Goal: Task Accomplishment & Management: Manage account settings

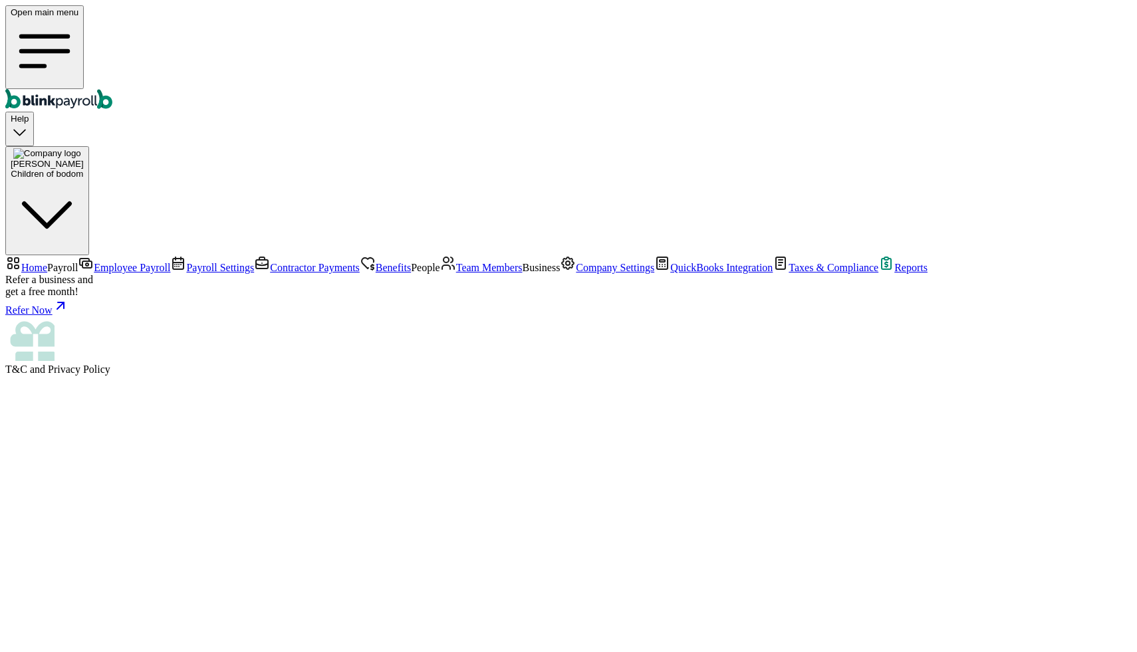
click at [576, 273] on span "Company Settings" at bounding box center [615, 267] width 78 height 11
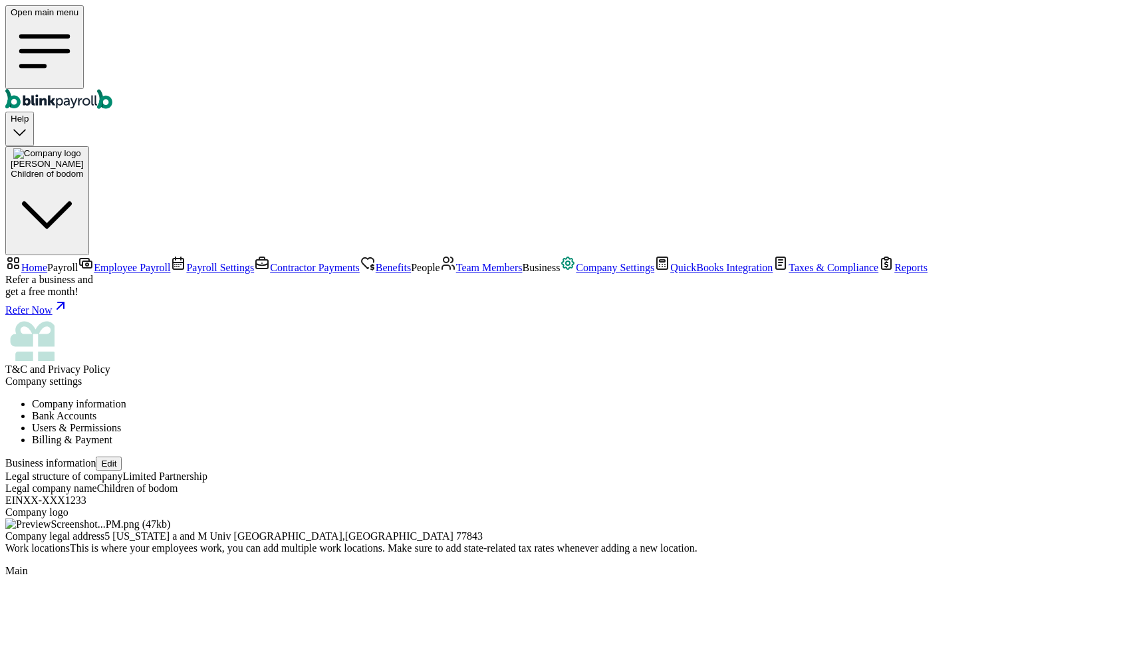
click at [122, 457] on button "Edit" at bounding box center [109, 464] width 26 height 14
select select "Limited Partnership"
checkbox input "false"
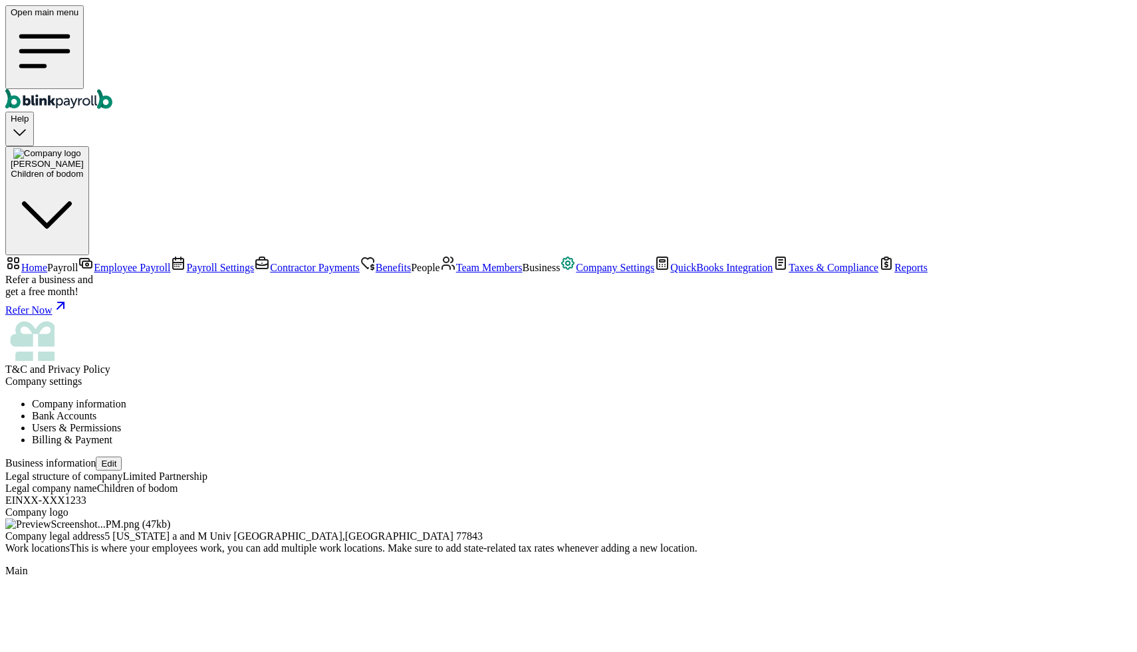
type input "NSF Co."
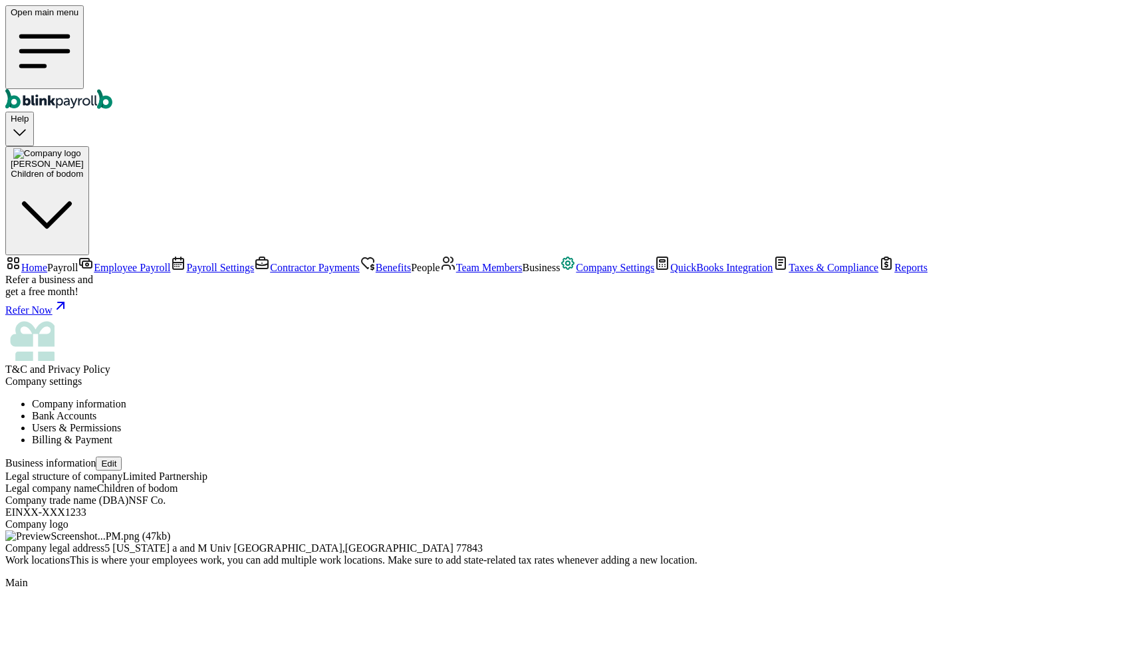
click at [440, 273] on link "Team Members" at bounding box center [481, 267] width 82 height 11
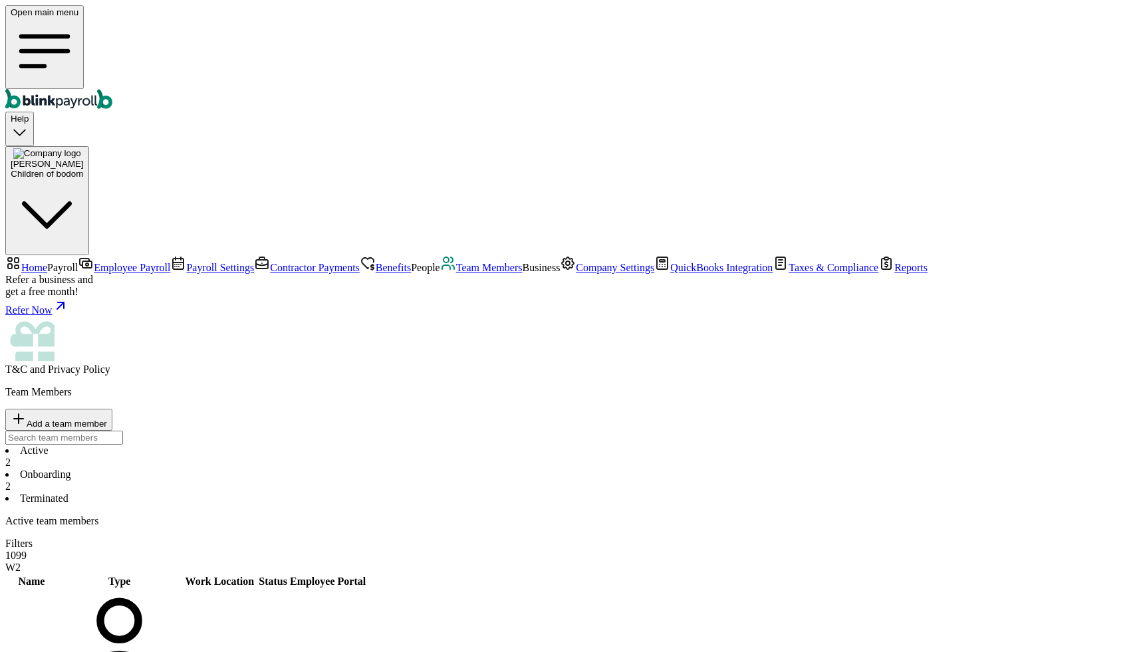
click at [456, 273] on span "Team Members" at bounding box center [489, 267] width 66 height 11
click at [295, 469] on li "Onboarding 2" at bounding box center [568, 481] width 1126 height 24
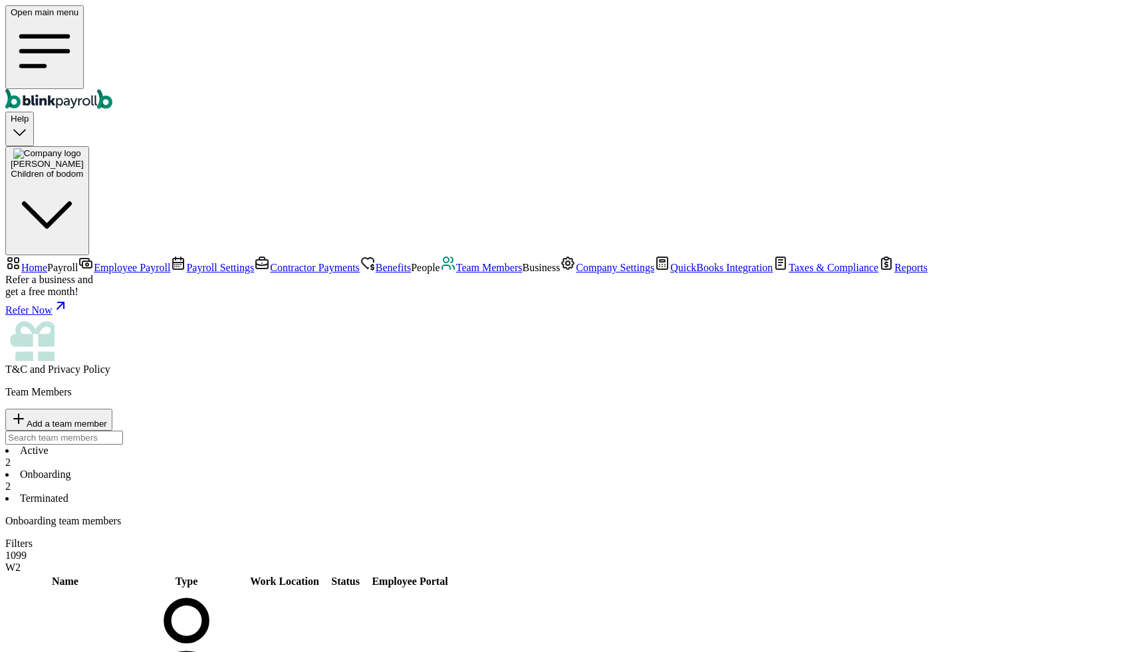
click at [400, 493] on li "Terminated" at bounding box center [568, 499] width 1126 height 12
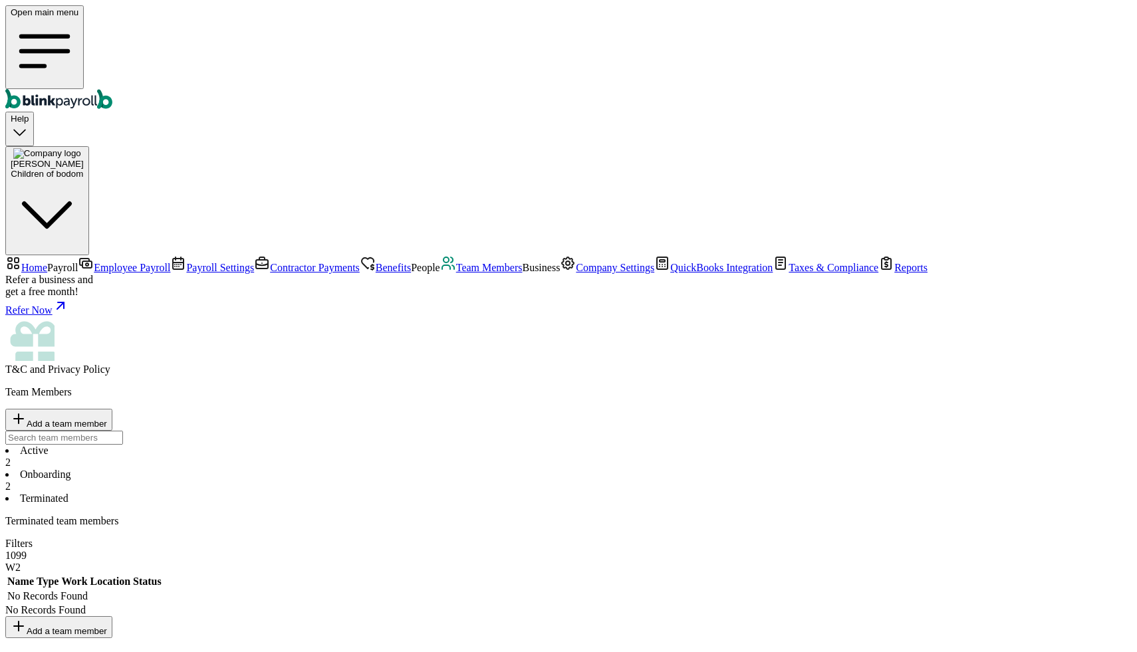
click at [200, 445] on li "Active 2" at bounding box center [568, 457] width 1126 height 24
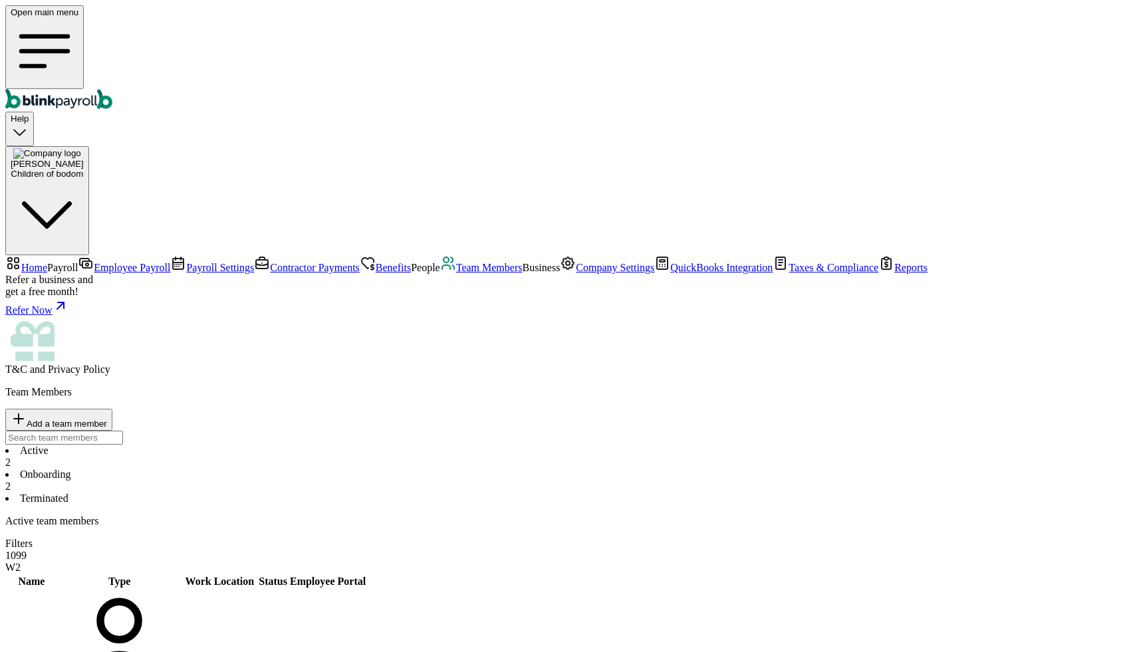
select select "2025"
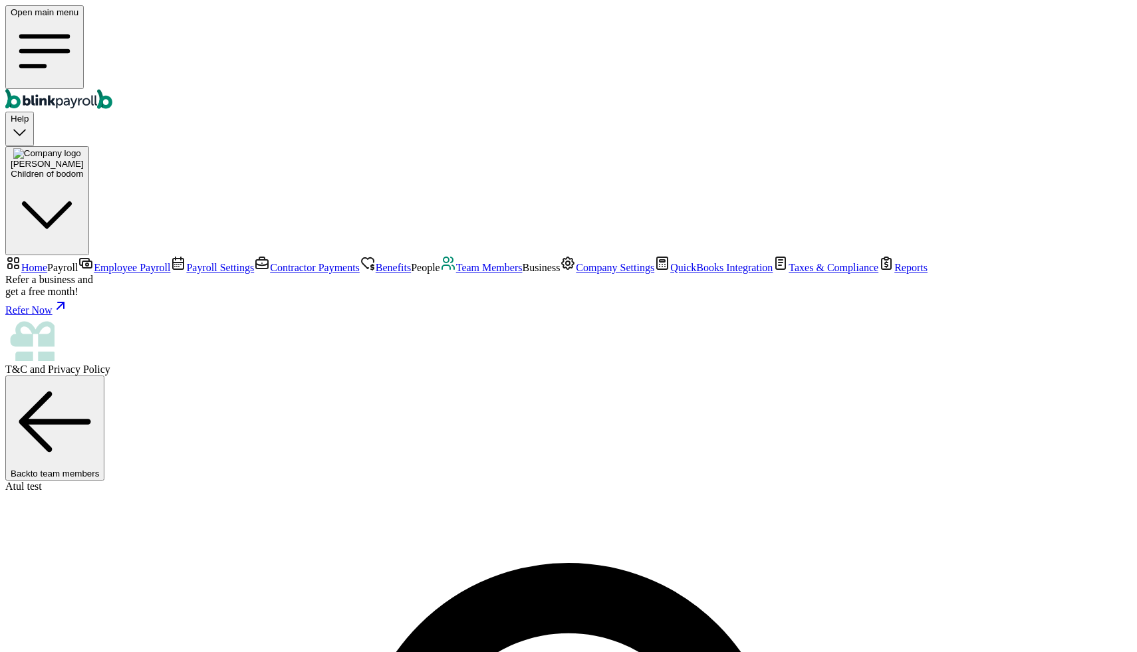
scroll to position [38, 0]
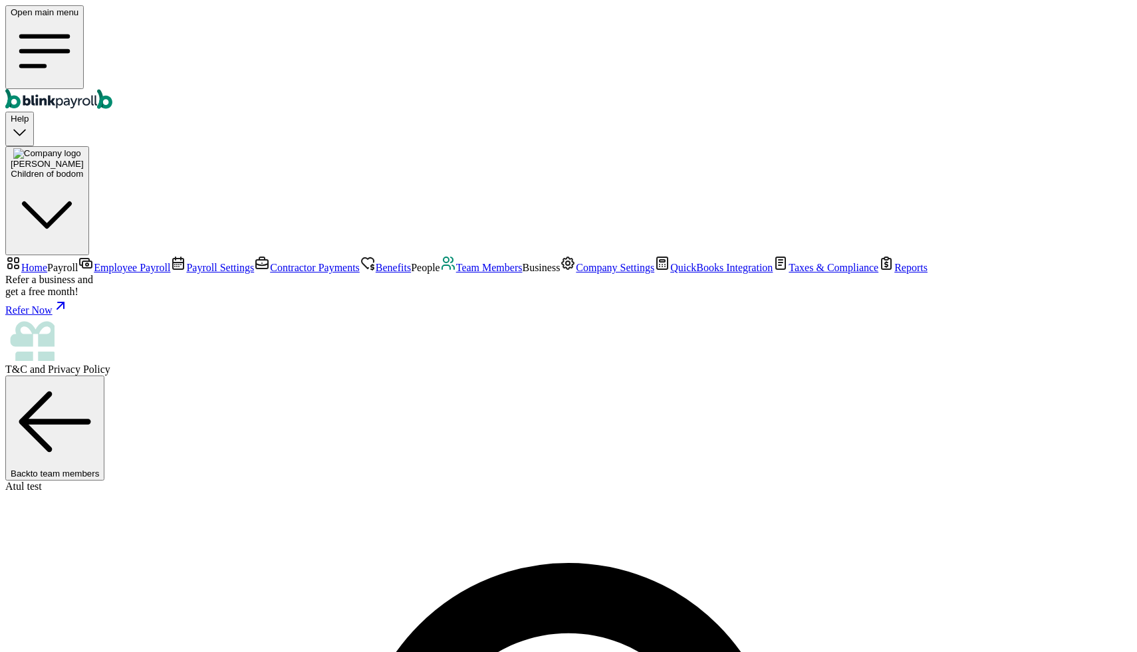
select select "22 Texas Ave"
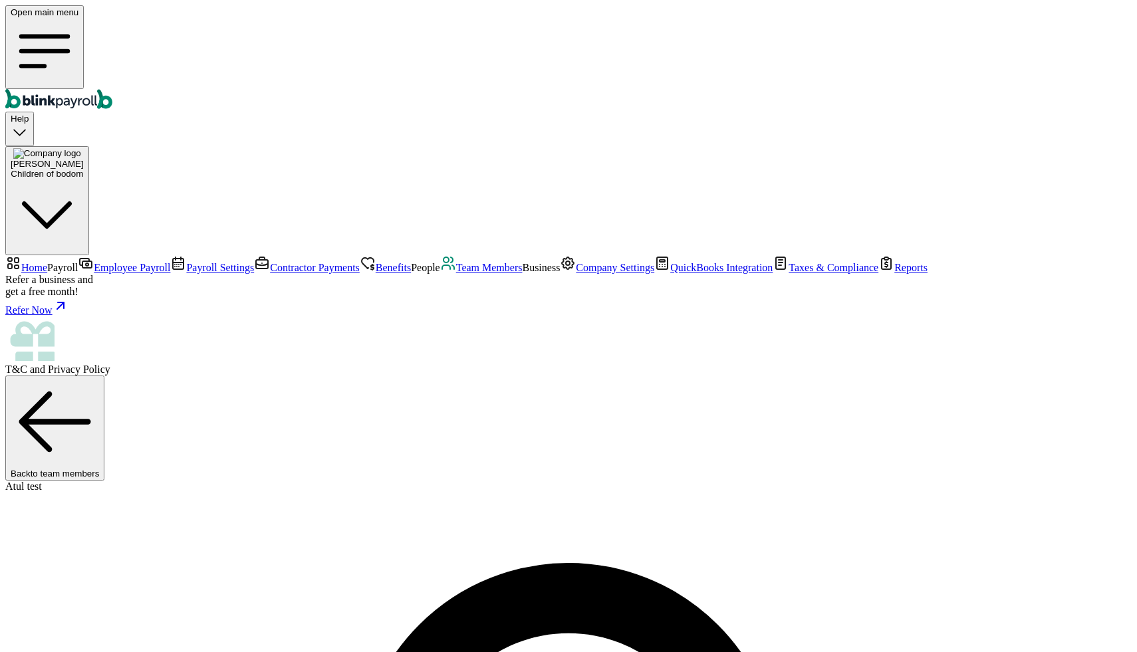
select select "22 Texas Ave"
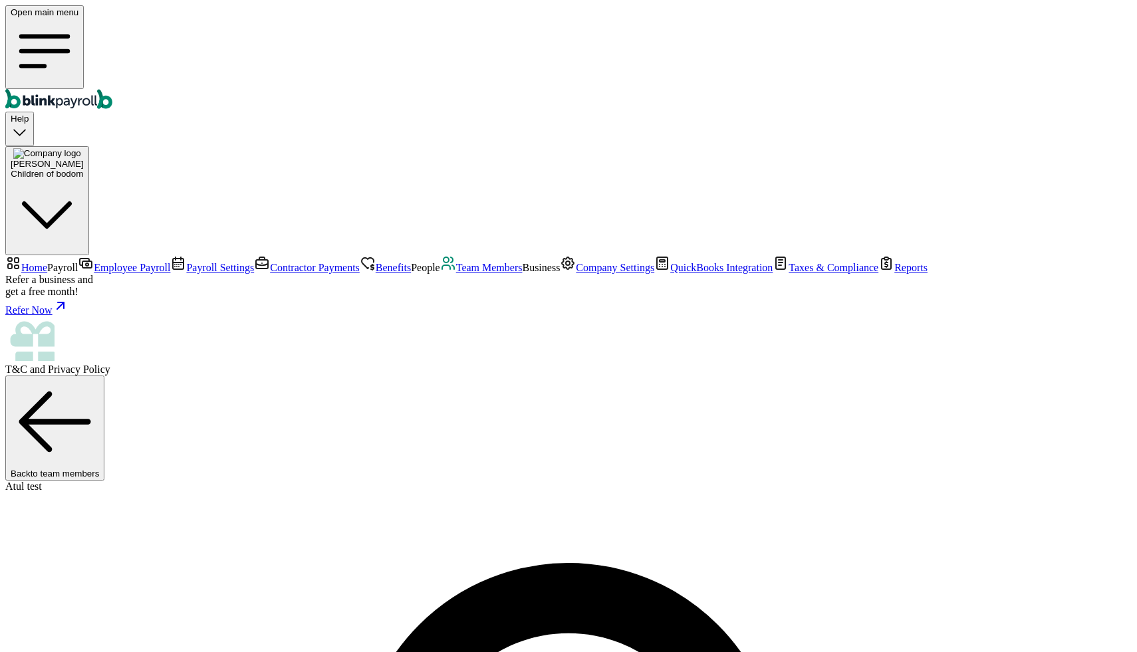
scroll to position [344, 0]
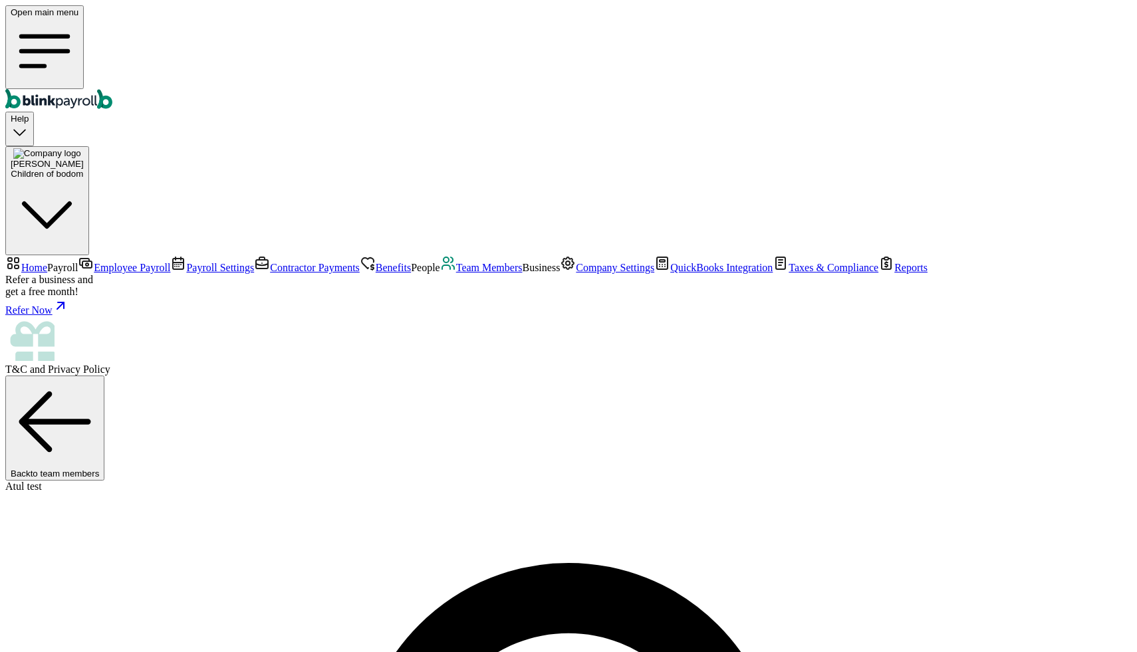
scroll to position [45, 0]
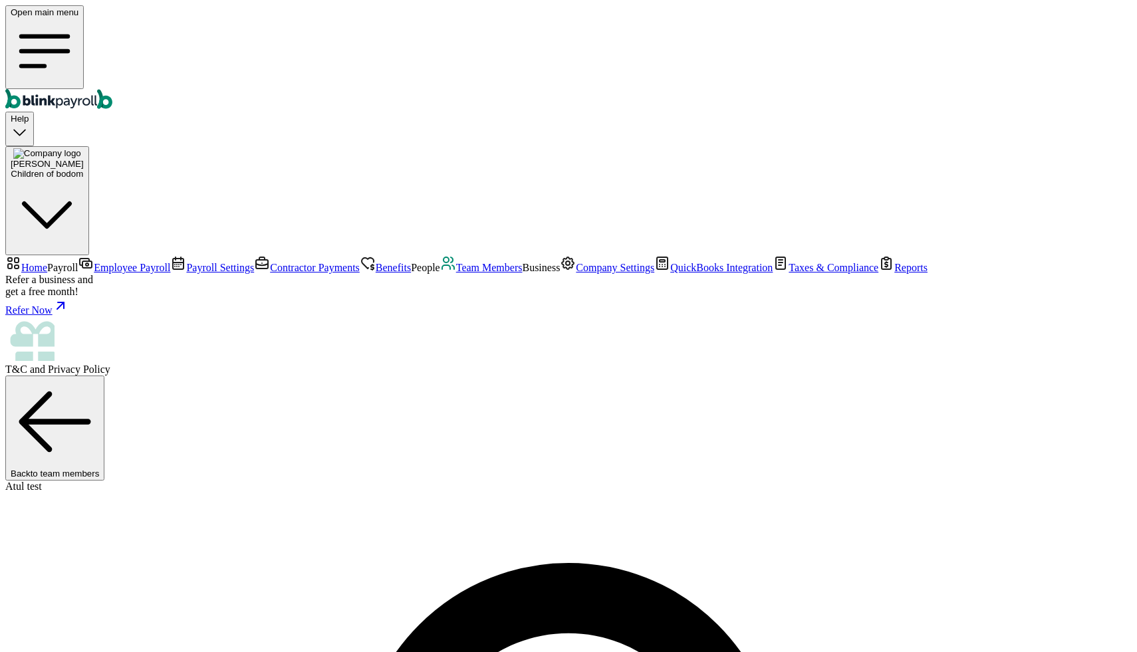
scroll to position [0, 0]
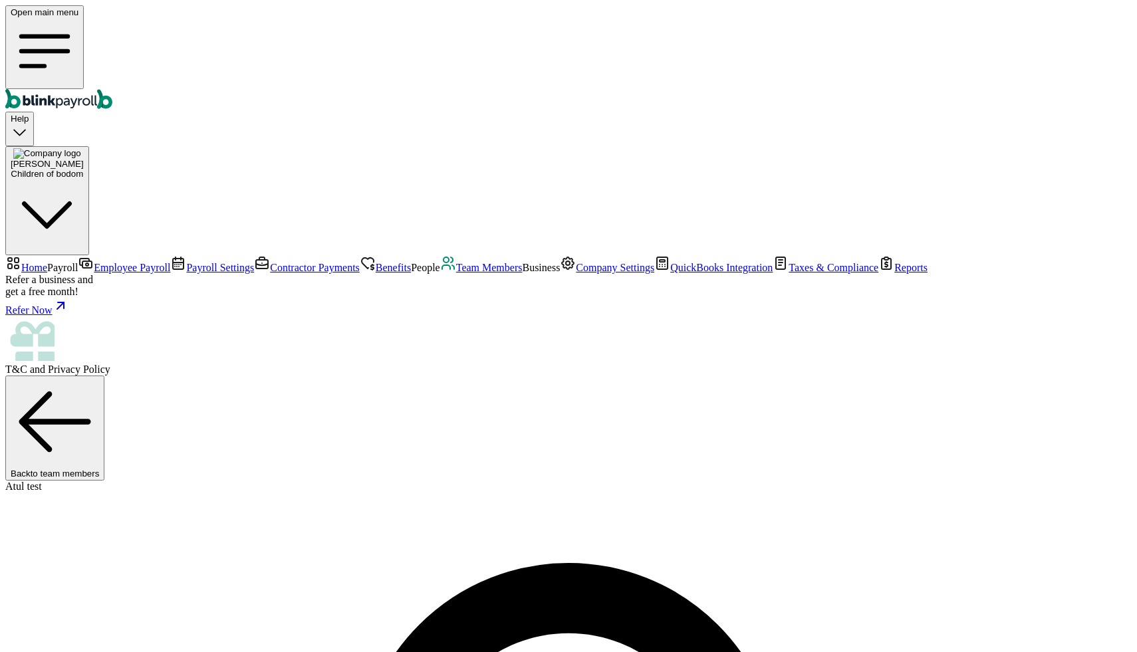
scroll to position [388, 0]
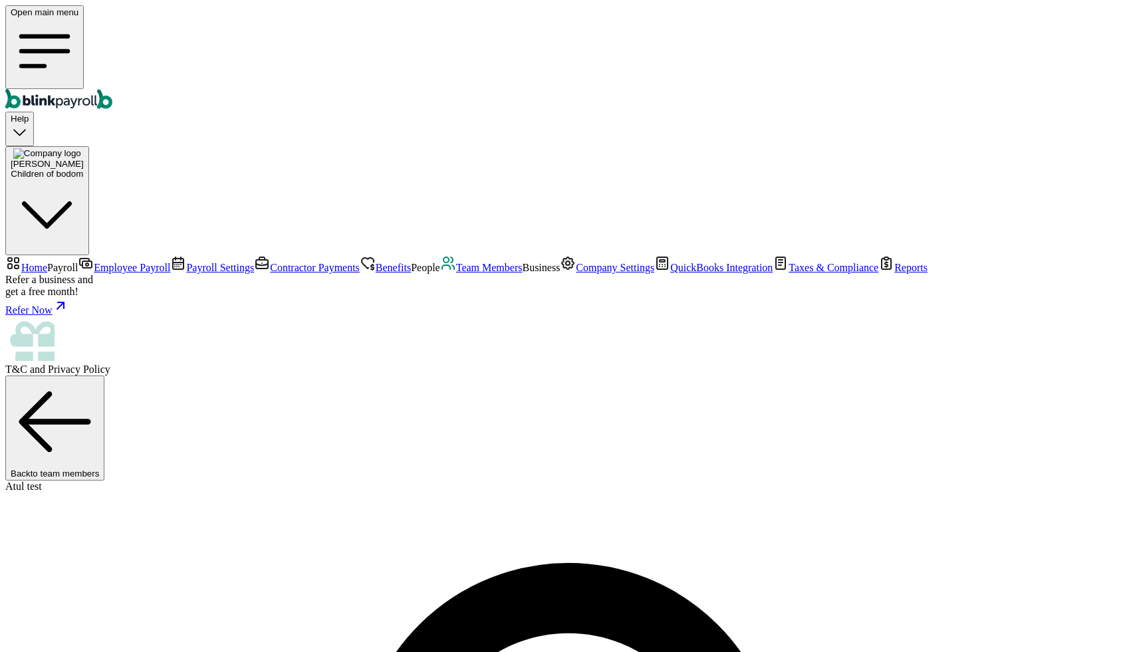
drag, startPoint x: 193, startPoint y: 215, endPoint x: 323, endPoint y: 204, distance: 130.8
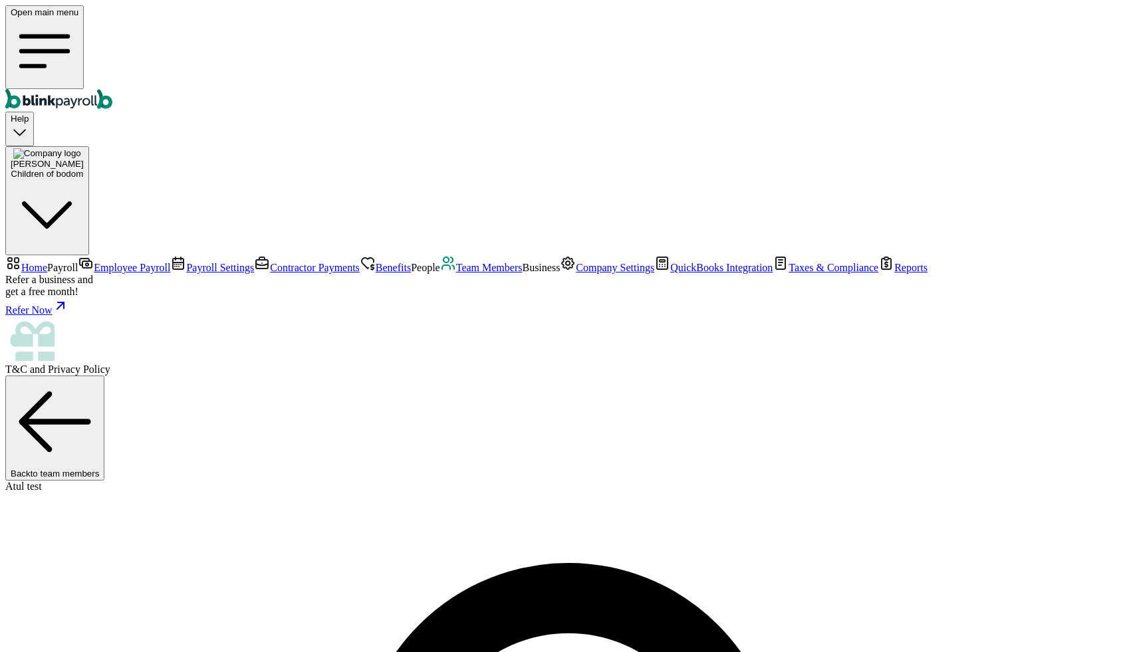
select select "Checking"
type input "345345345"
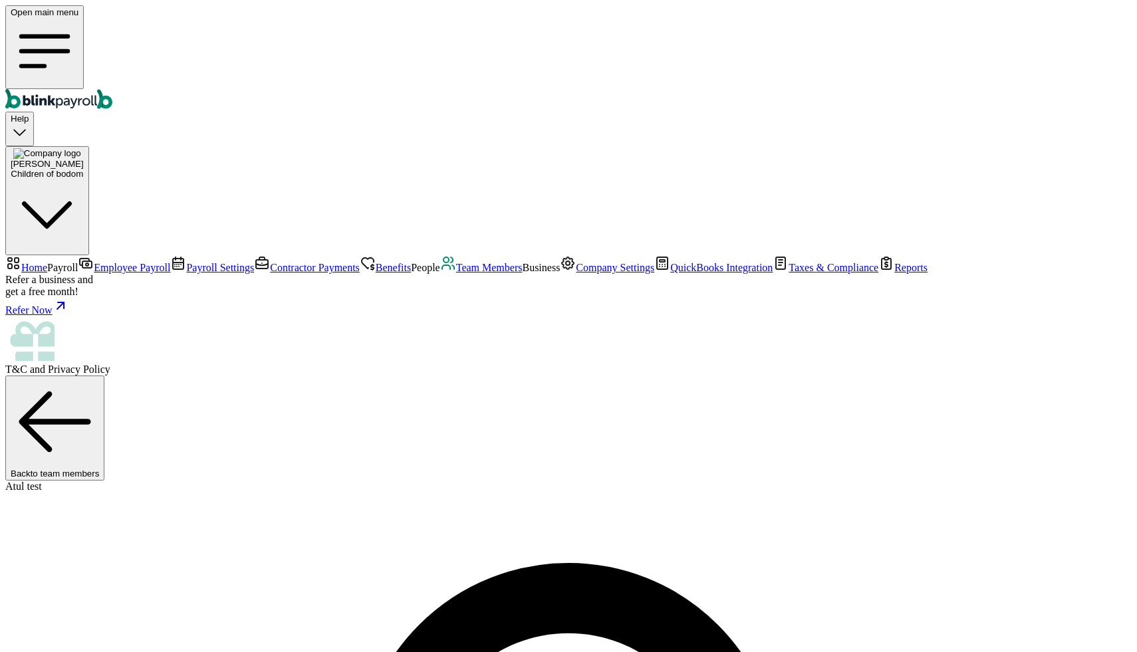
type input "3455"
checkbox input "true"
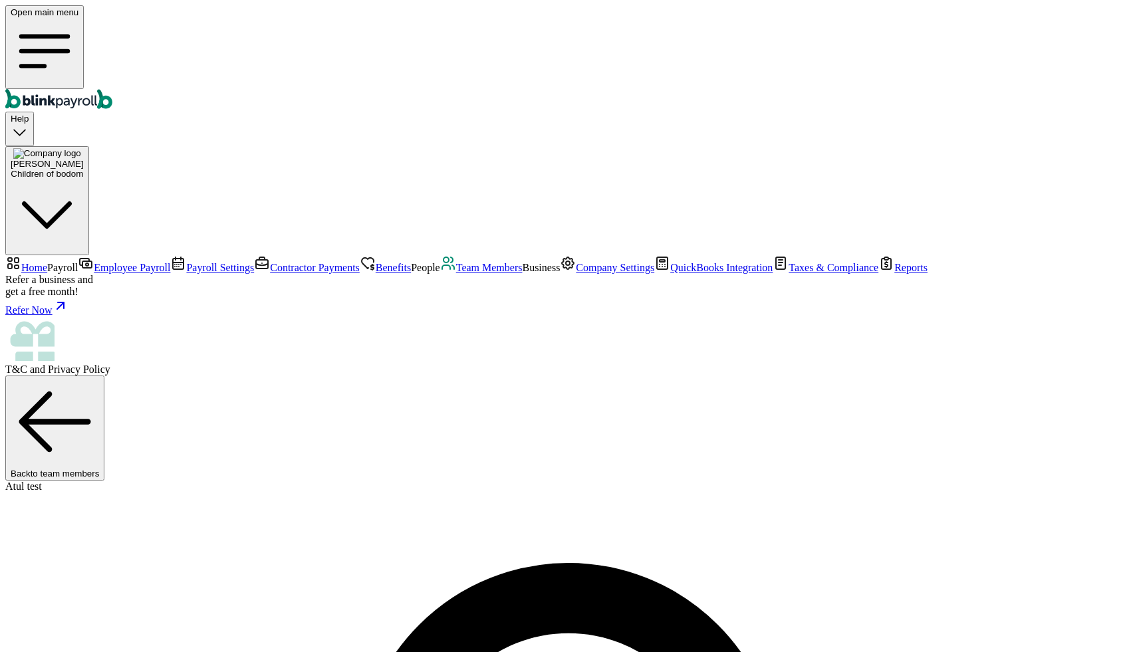
click at [456, 273] on span "Team Members" at bounding box center [489, 267] width 66 height 11
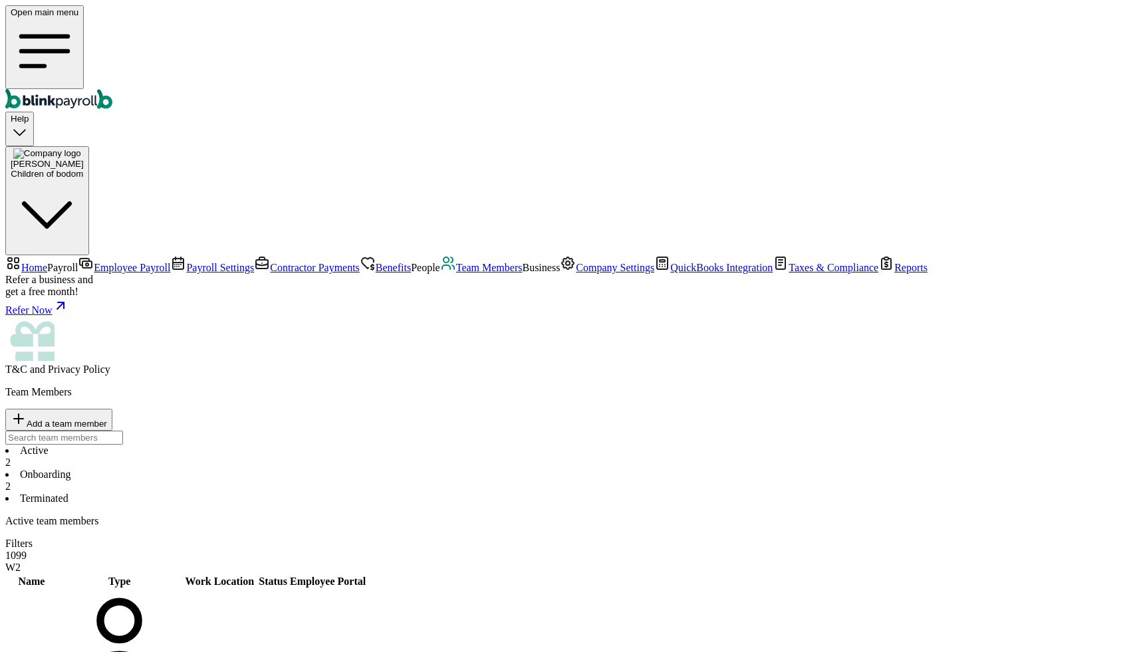
select select "2025"
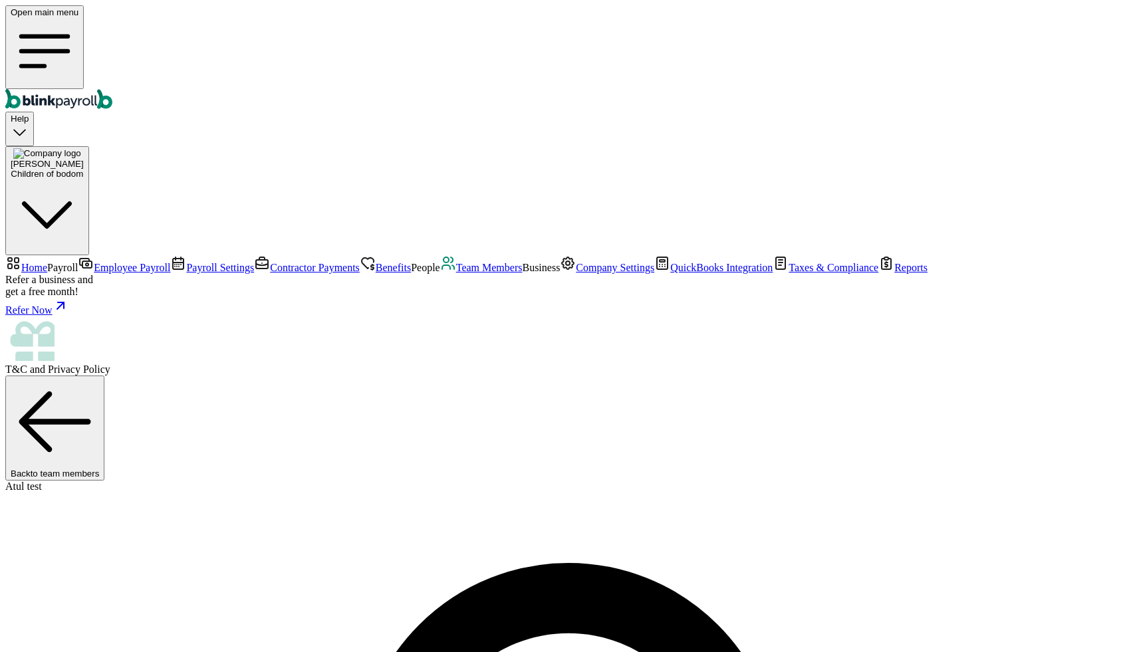
scroll to position [38, 0]
drag, startPoint x: 364, startPoint y: 362, endPoint x: 505, endPoint y: 364, distance: 140.9
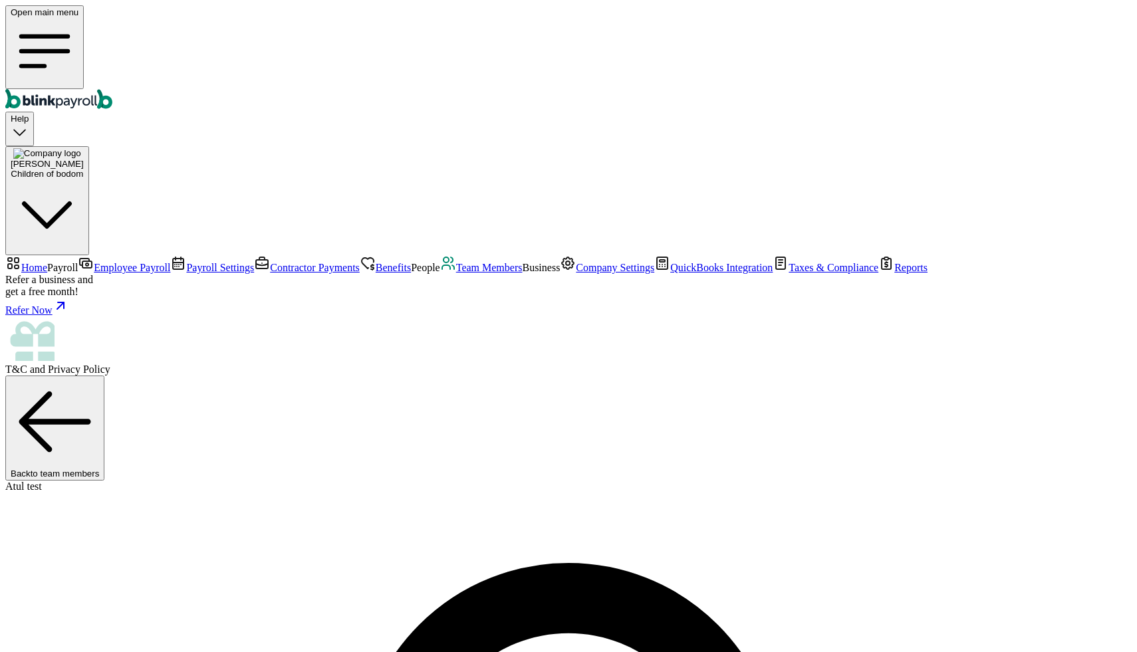
copy span "atul+00876@blinkpayroll.com"
select select "2025"
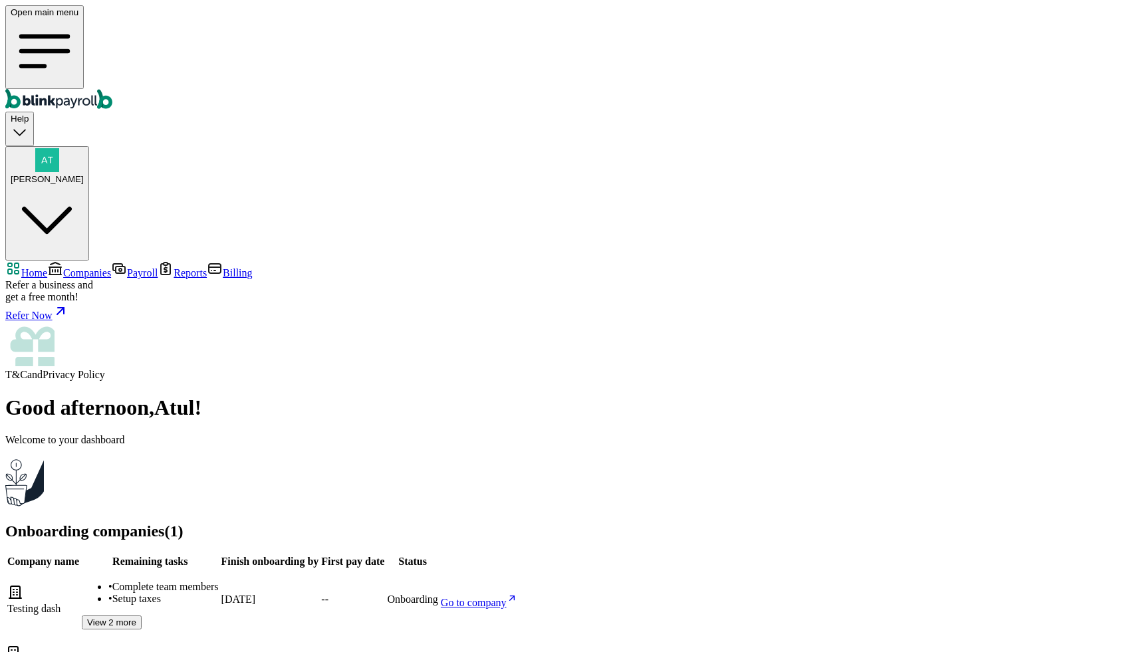
click at [78, 267] on span "Companies" at bounding box center [87, 272] width 48 height 11
click at [84, 174] on span "[PERSON_NAME]" at bounding box center [47, 179] width 73 height 10
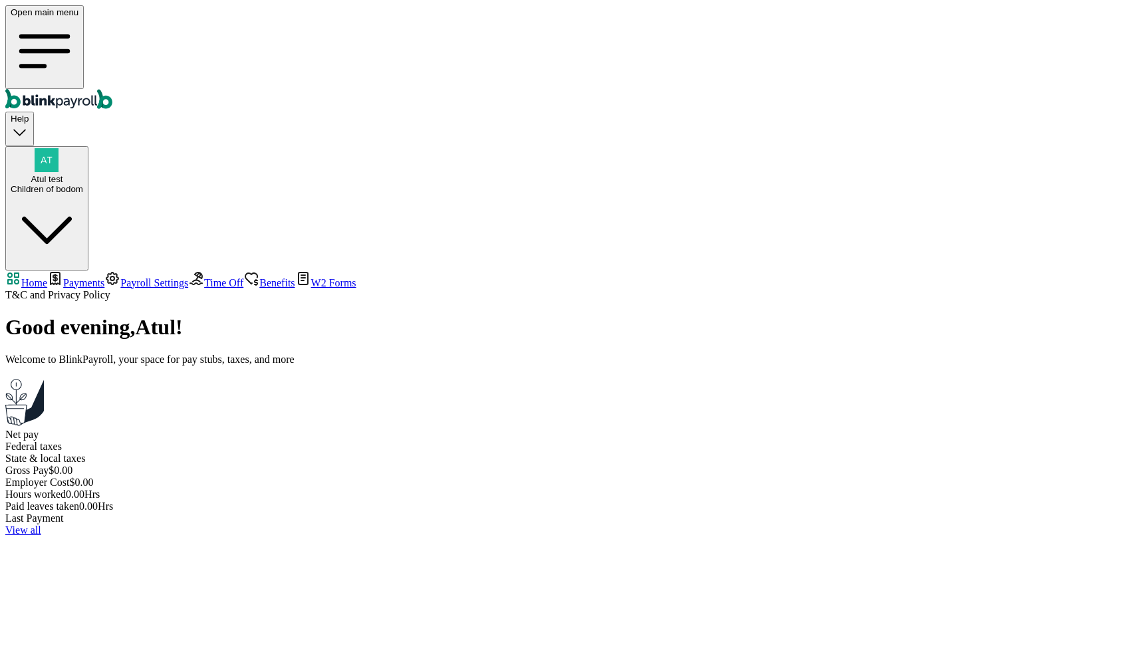
select select "2025"
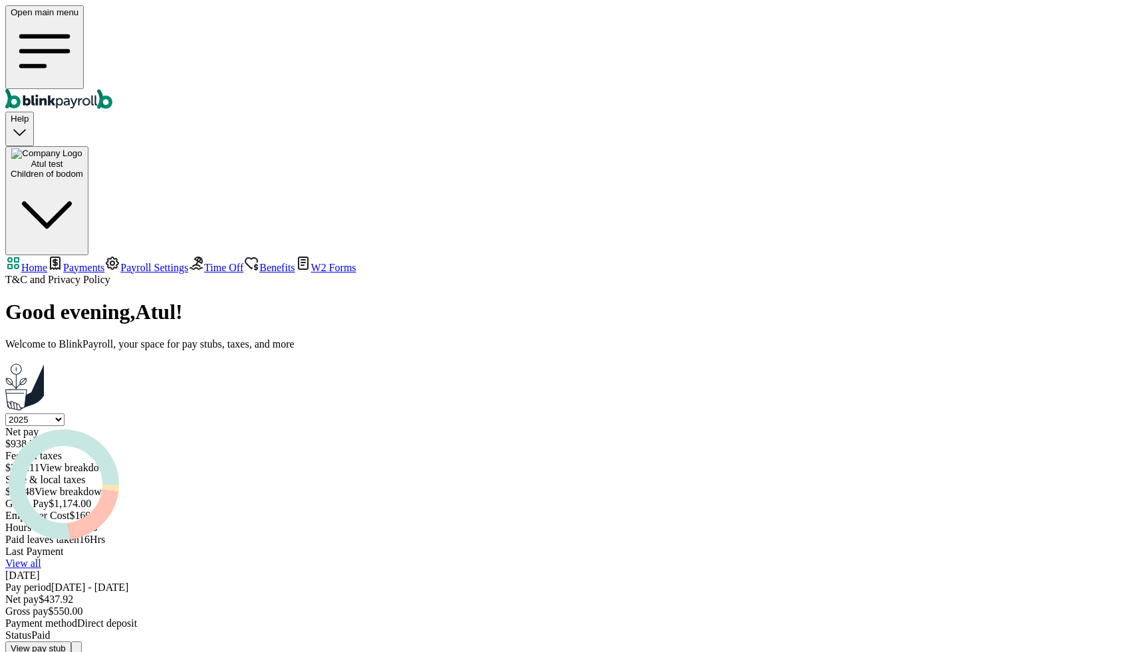
click at [88, 146] on button "Atul test Children of bodom" at bounding box center [46, 200] width 83 height 109
click at [834, 29] on div "Open main menu Help Atul test Children of bodom" at bounding box center [568, 130] width 1126 height 250
click at [78, 262] on link "Payments" at bounding box center [75, 267] width 57 height 11
select select "2025"
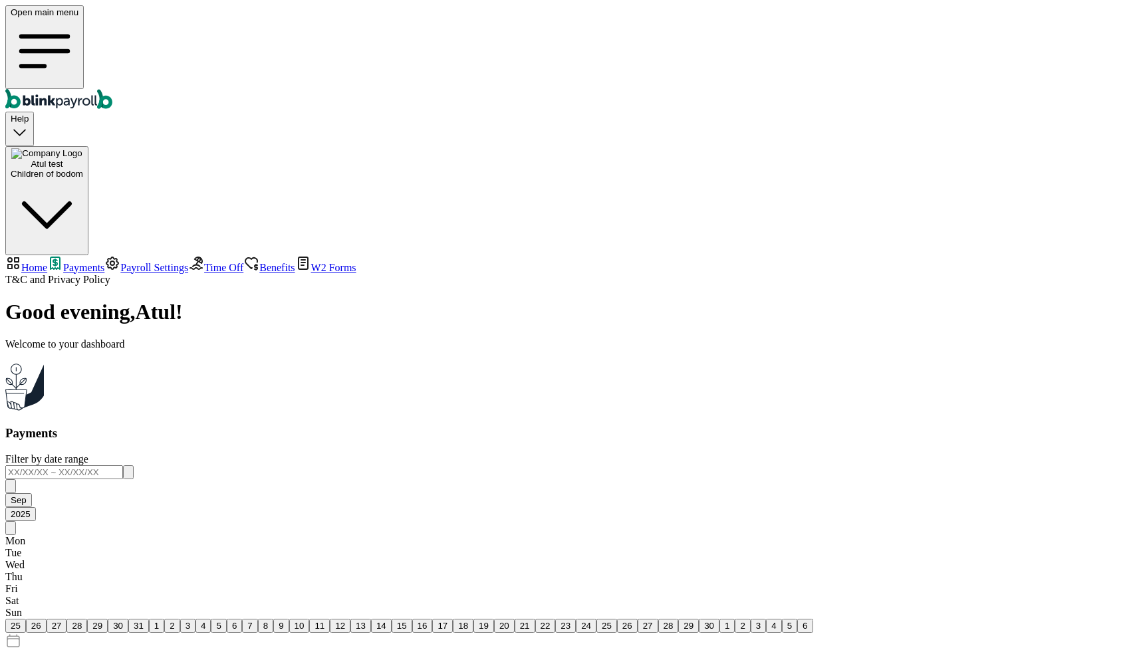
click at [47, 262] on span "Home" at bounding box center [34, 267] width 26 height 11
select select "2025"
